Goal: Information Seeking & Learning: Learn about a topic

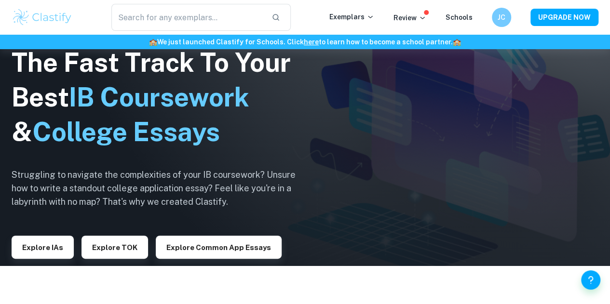
scroll to position [64, 0]
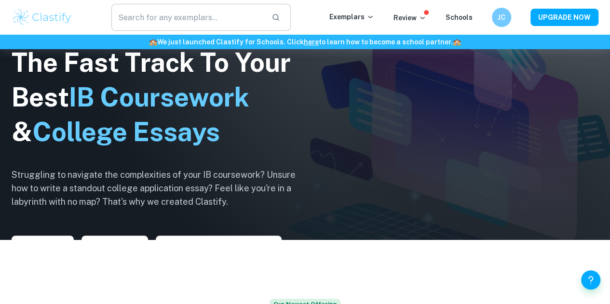
click at [196, 22] on input "text" at bounding box center [187, 17] width 152 height 27
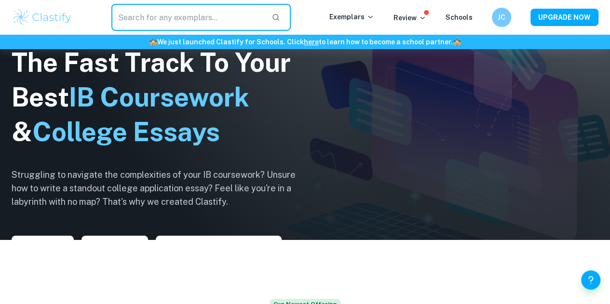
paste input "Are some types of knowledge less open to interpretation than others?"
type input "Are some types of knowledge less open to interpretation than others?"
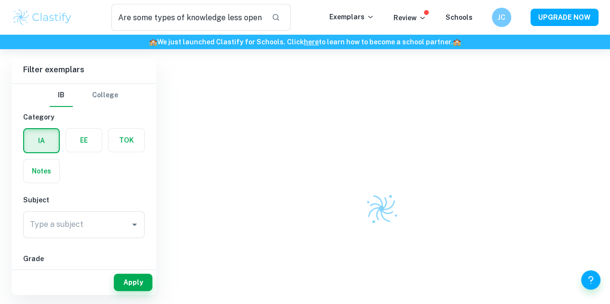
scroll to position [49, 0]
click at [128, 139] on label "button" at bounding box center [127, 139] width 36 height 23
click at [0, 0] on input "radio" at bounding box center [0, 0] width 0 height 0
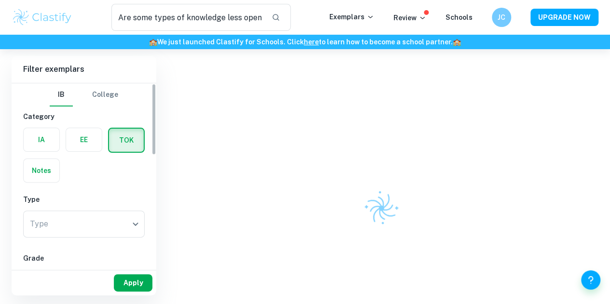
click at [142, 283] on button "Apply" at bounding box center [133, 282] width 39 height 17
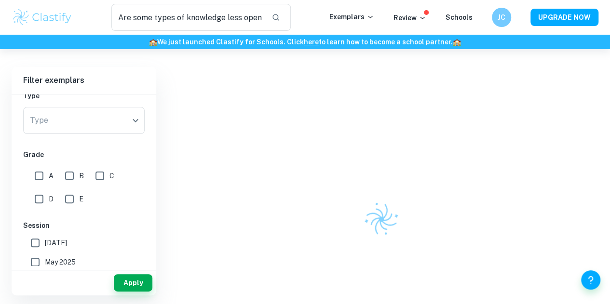
scroll to position [39, 0]
click at [312, 164] on div at bounding box center [381, 219] width 435 height 304
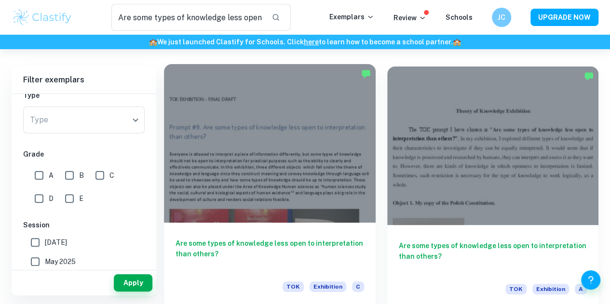
drag, startPoint x: 255, startPoint y: 136, endPoint x: 249, endPoint y: 128, distance: 9.6
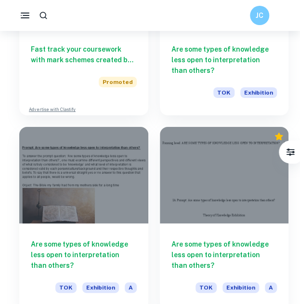
scroll to position [843, 0]
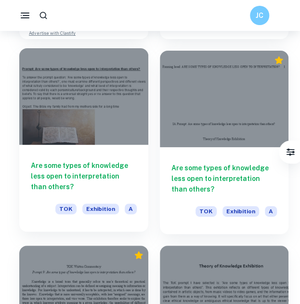
click at [109, 165] on h6 "Are some types of knowledge less open to interpretation than others?" at bounding box center [84, 176] width 106 height 32
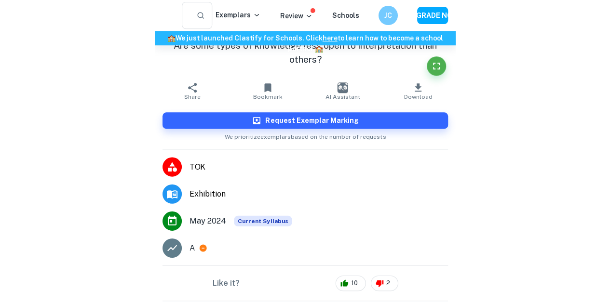
scroll to position [167, 0]
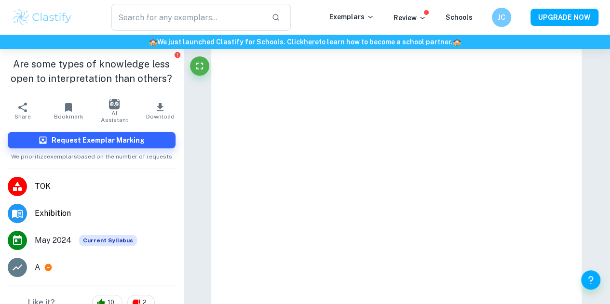
type input "1"
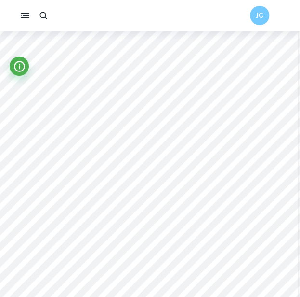
scroll to position [611, 6]
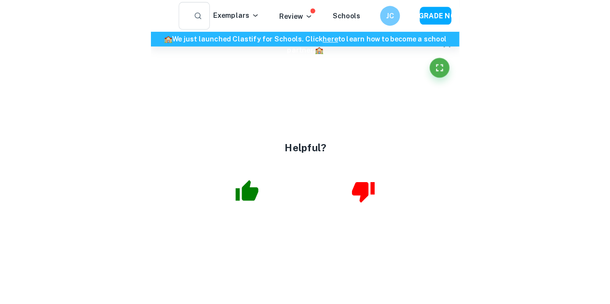
scroll to position [609, 0]
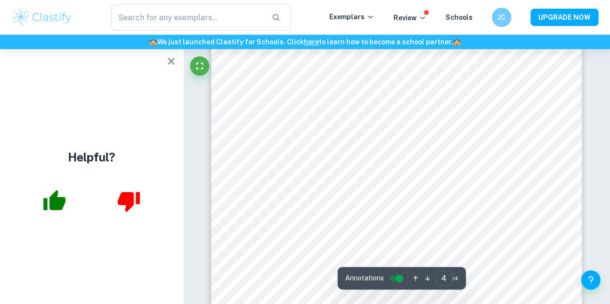
type input "2"
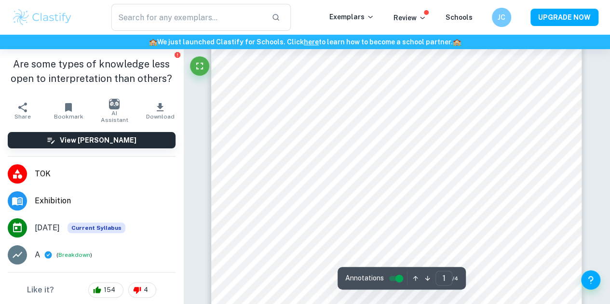
scroll to position [37, 0]
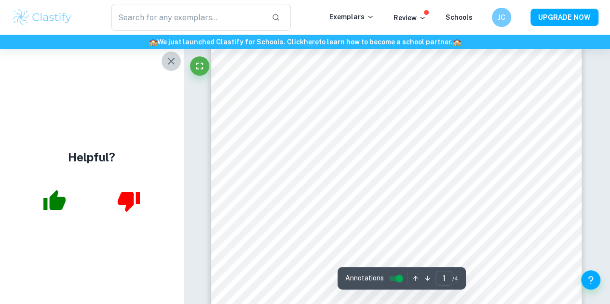
click at [170, 58] on icon "button" at bounding box center [171, 61] width 12 height 12
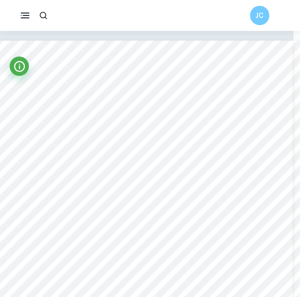
scroll to position [0, 0]
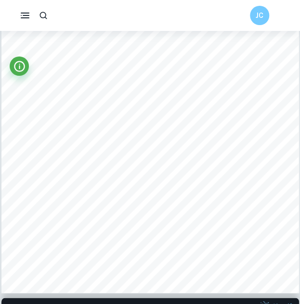
scroll to position [142, 0]
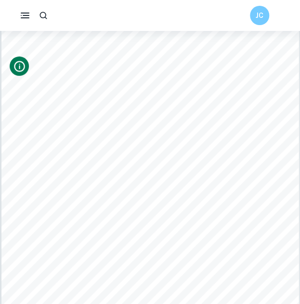
click at [23, 65] on icon "Info" at bounding box center [19, 66] width 13 height 13
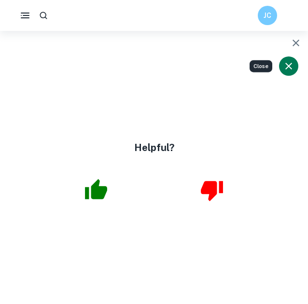
click at [302, 41] on button "button" at bounding box center [295, 42] width 19 height 19
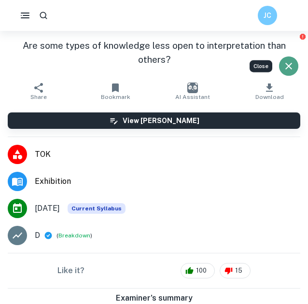
click at [286, 66] on icon "Close" at bounding box center [289, 66] width 12 height 12
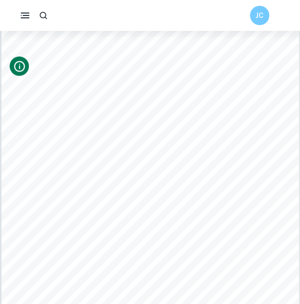
scroll to position [1050, 0]
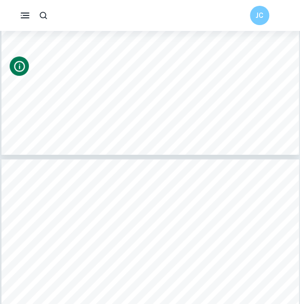
type input "4"
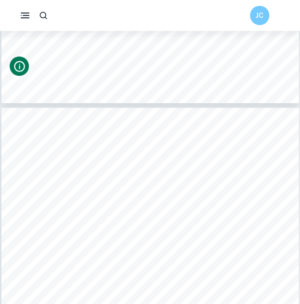
scroll to position [1330, 0]
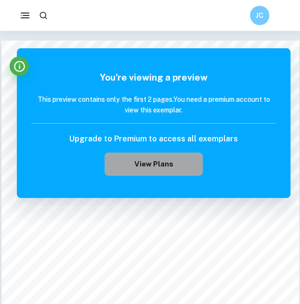
click at [112, 173] on button "View Plans" at bounding box center [154, 163] width 98 height 23
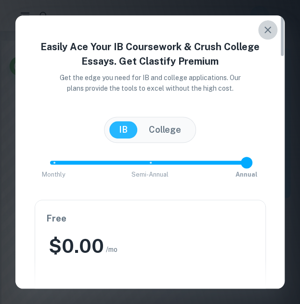
click at [267, 28] on icon "button" at bounding box center [268, 30] width 7 height 7
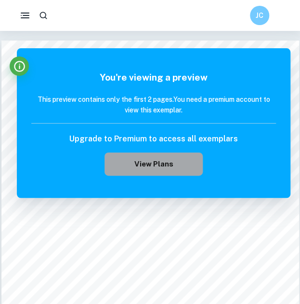
click at [178, 173] on button "View Plans" at bounding box center [154, 163] width 98 height 23
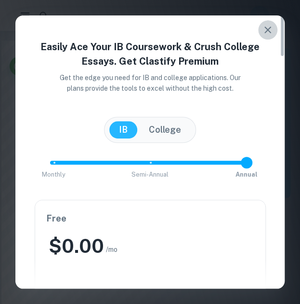
click at [259, 34] on button "button" at bounding box center [268, 29] width 19 height 19
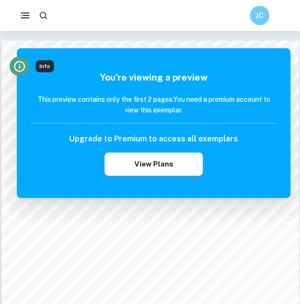
click at [25, 60] on icon "Info" at bounding box center [19, 66] width 13 height 13
